Goal: Book appointment/travel/reservation

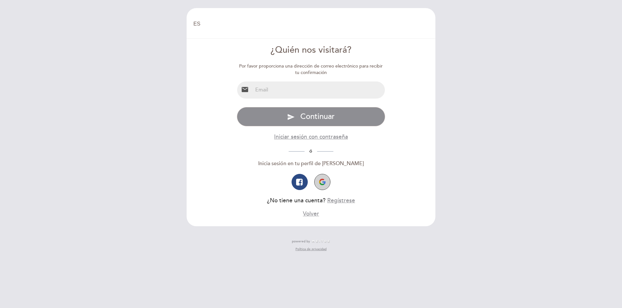
click at [326, 188] on button "button" at bounding box center [322, 182] width 16 height 16
click at [197, 25] on select "EN ES PT" at bounding box center [196, 23] width 7 height 7
select select "pt"
click at [193, 20] on select "EN ES PT" at bounding box center [196, 23] width 7 height 7
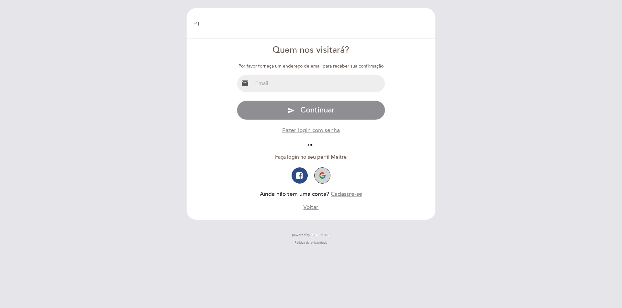
click at [323, 178] on img "button" at bounding box center [322, 176] width 6 height 6
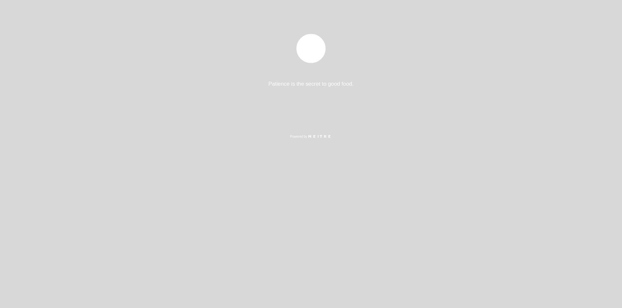
select select "pt"
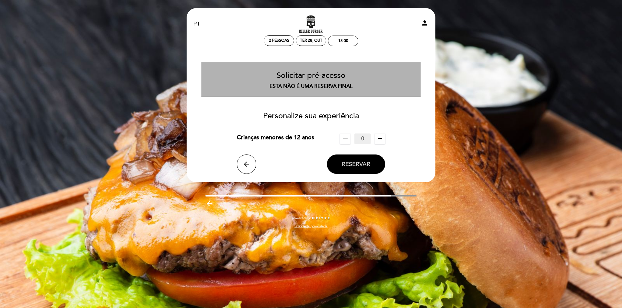
click at [357, 163] on span "Reservar" at bounding box center [356, 164] width 28 height 7
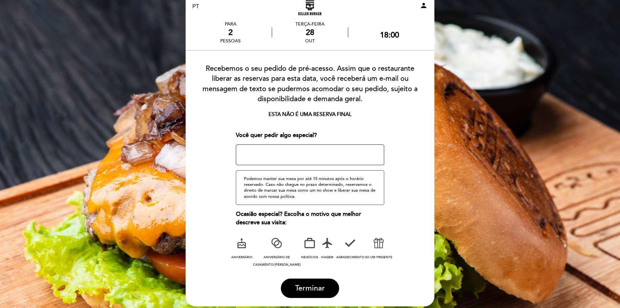
scroll to position [32, 0]
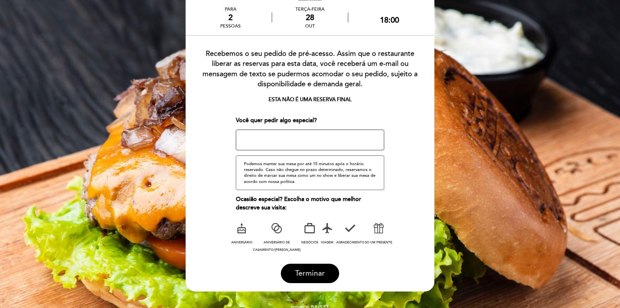
click at [313, 282] on button "Terminar" at bounding box center [310, 273] width 58 height 19
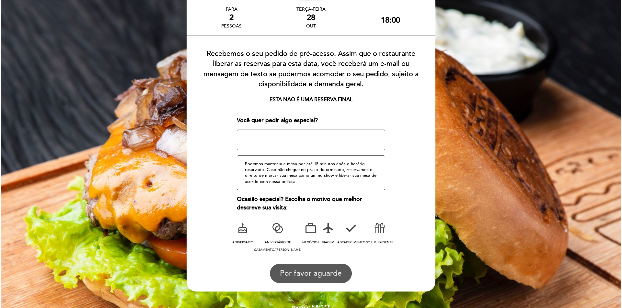
scroll to position [0, 0]
